Goal: Transaction & Acquisition: Purchase product/service

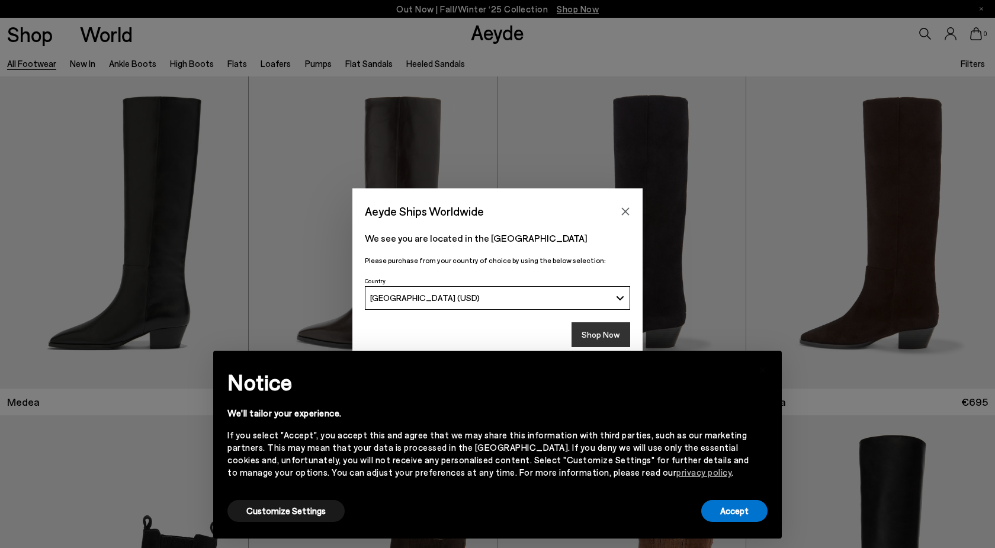
click at [609, 335] on button "Shop Now" at bounding box center [600, 334] width 59 height 25
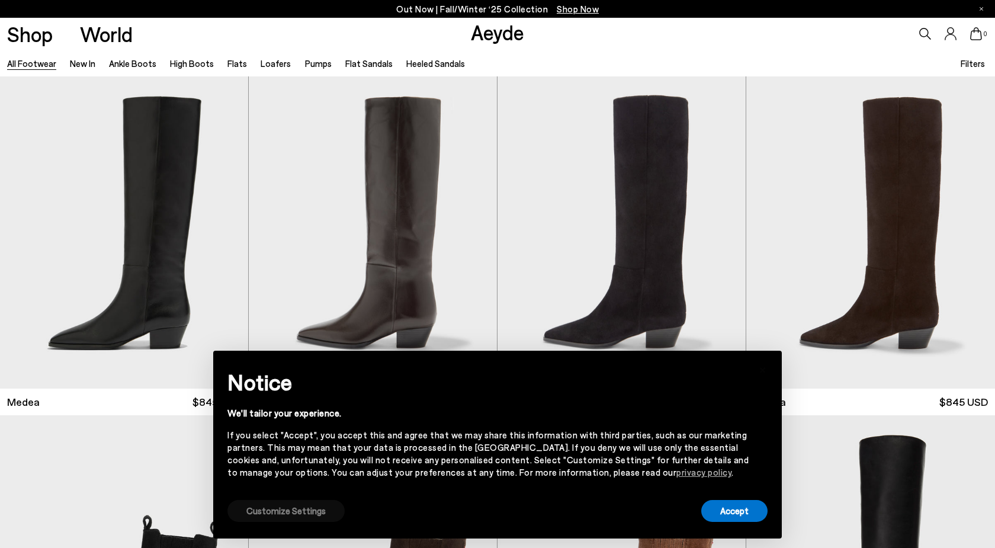
click at [282, 512] on button "Customize Settings" at bounding box center [285, 511] width 117 height 22
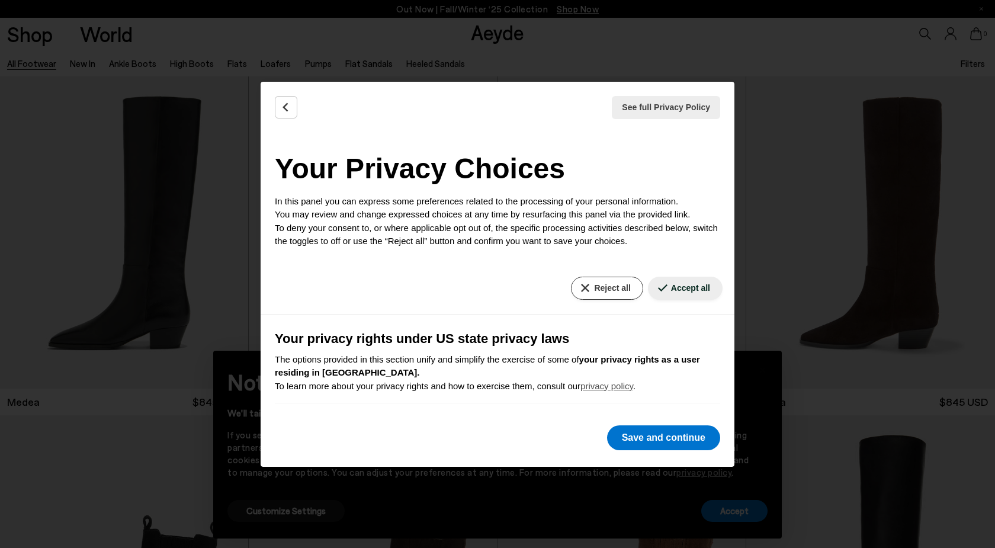
click at [613, 290] on button "Reject all" at bounding box center [607, 288] width 72 height 23
click at [652, 442] on button "Save and continue" at bounding box center [663, 437] width 113 height 25
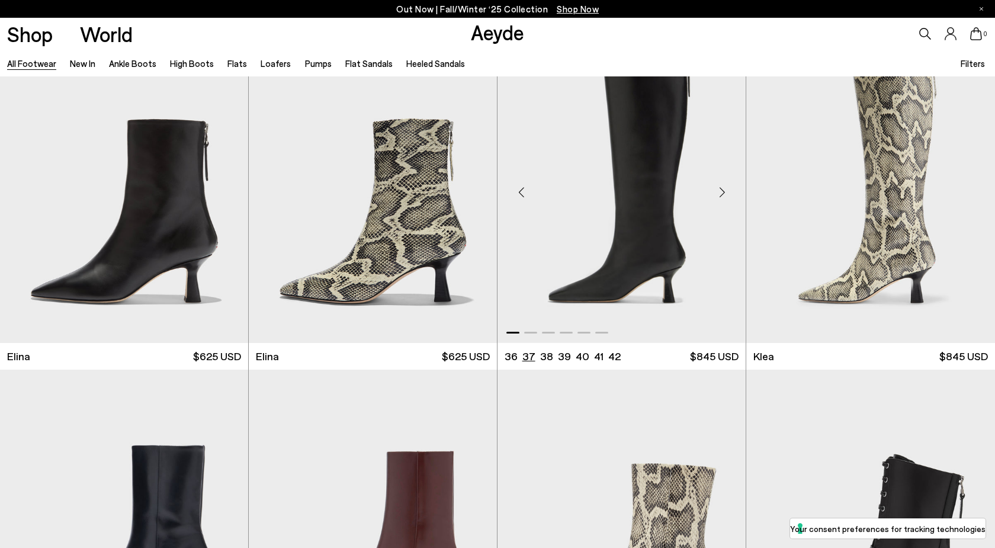
scroll to position [1406, 0]
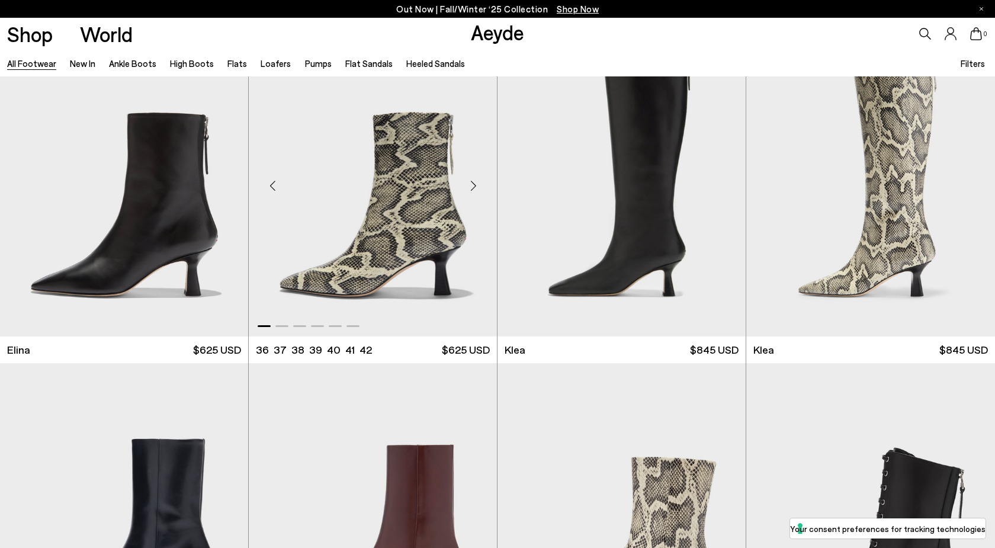
click at [420, 223] on img "1 / 6" at bounding box center [373, 181] width 248 height 312
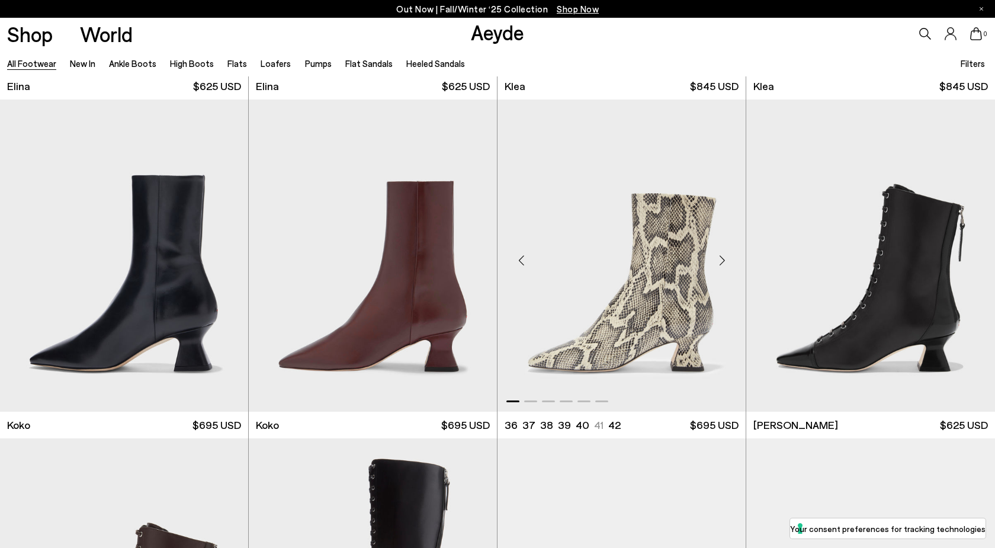
scroll to position [1679, 0]
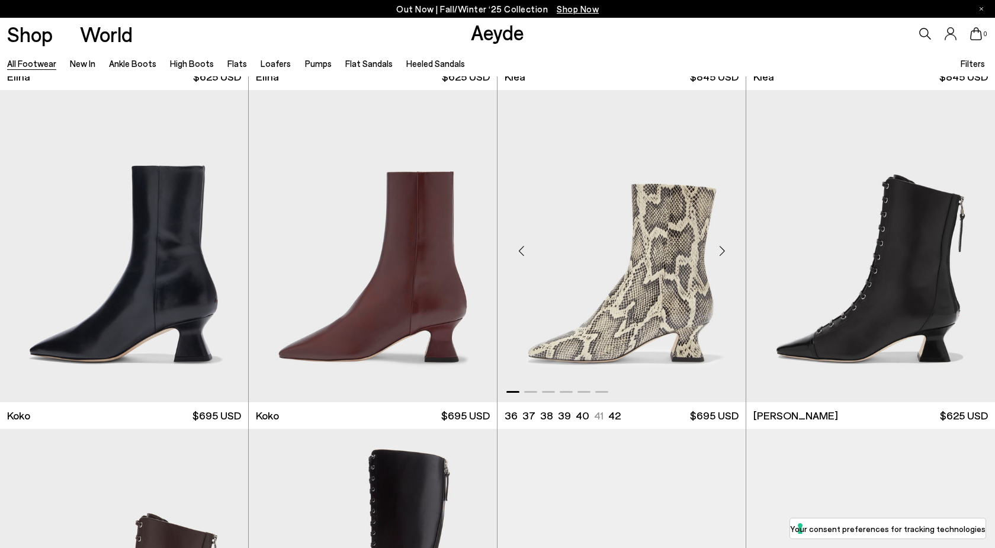
click at [681, 334] on img "1 / 6" at bounding box center [621, 246] width 248 height 312
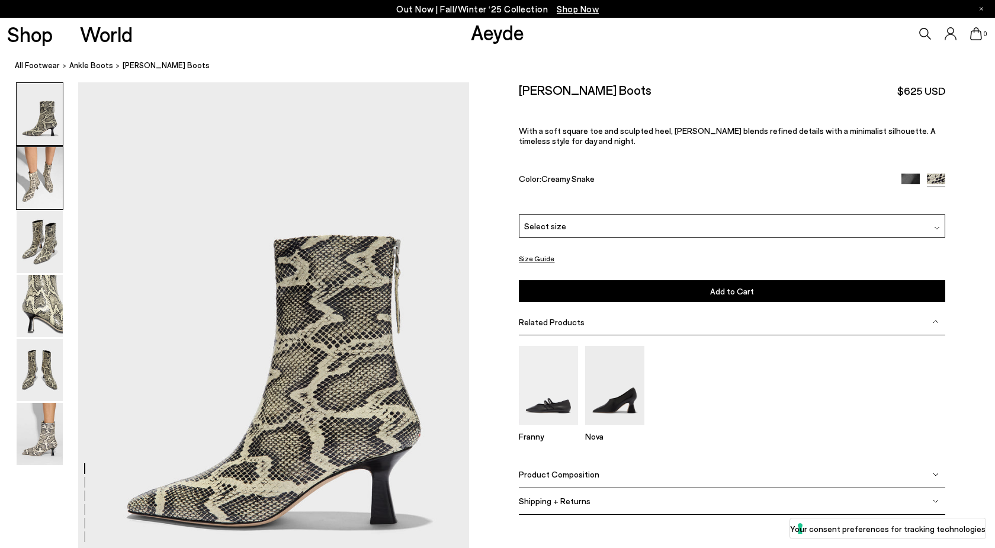
click at [60, 171] on img at bounding box center [40, 178] width 46 height 62
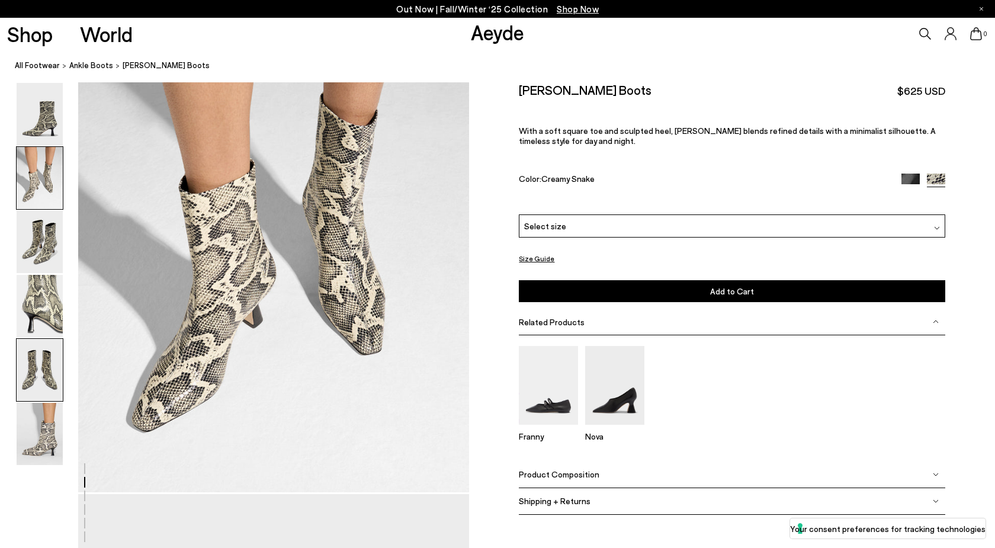
scroll to position [634, 0]
